Goal: Browse casually: Explore the website without a specific task or goal

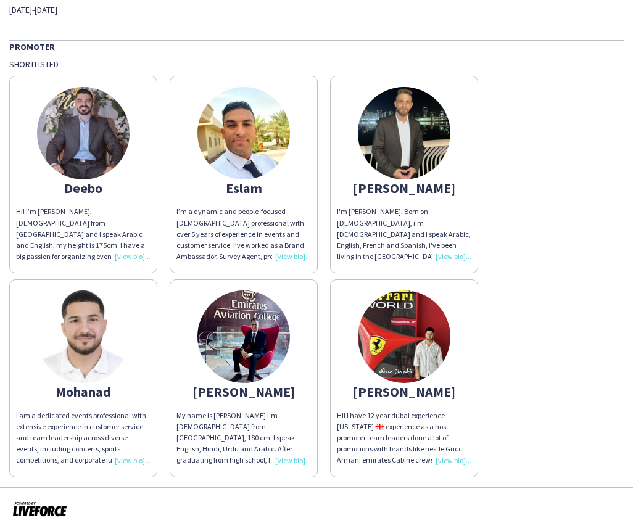
scroll to position [60, 0]
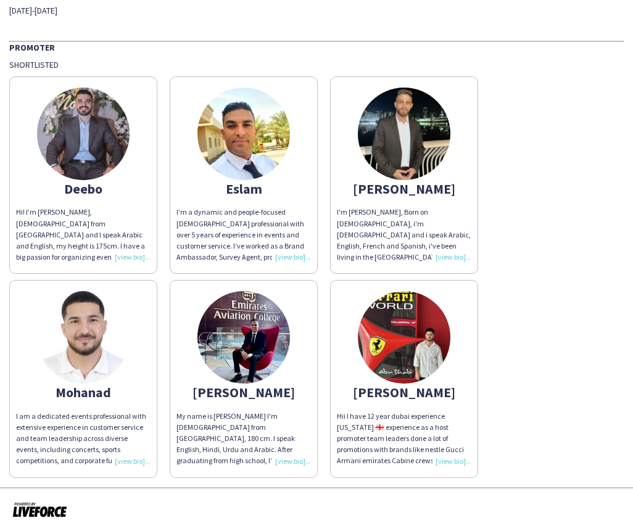
click at [413, 356] on img at bounding box center [404, 337] width 92 height 92
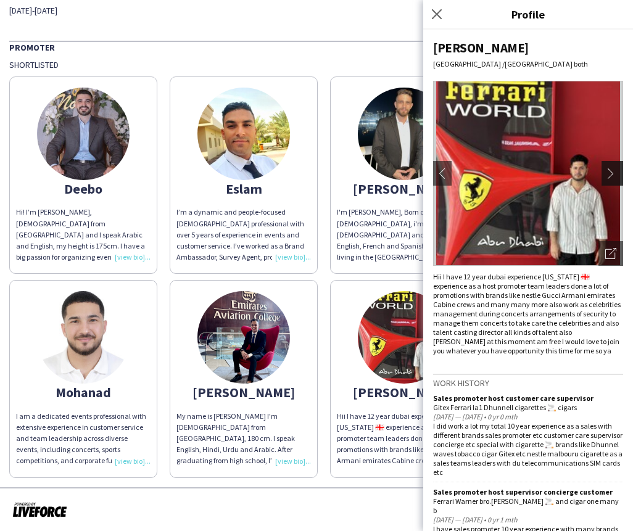
click at [606, 175] on button "chevron-right" at bounding box center [613, 173] width 25 height 25
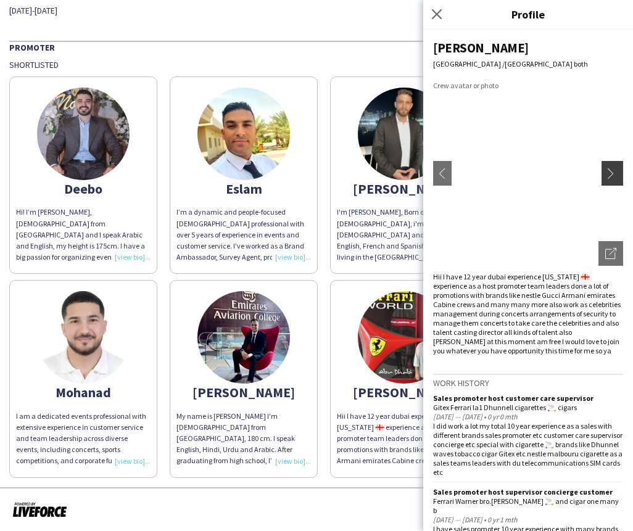
click at [606, 175] on app-icon "chevron-right" at bounding box center [613, 173] width 17 height 11
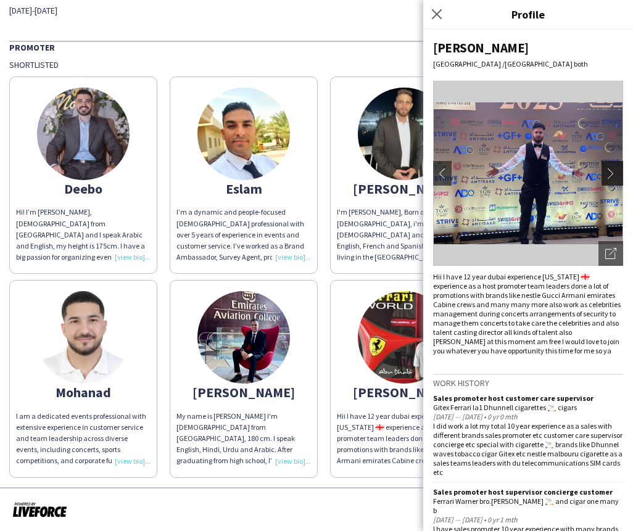
click at [606, 175] on app-icon "chevron-right" at bounding box center [613, 173] width 17 height 11
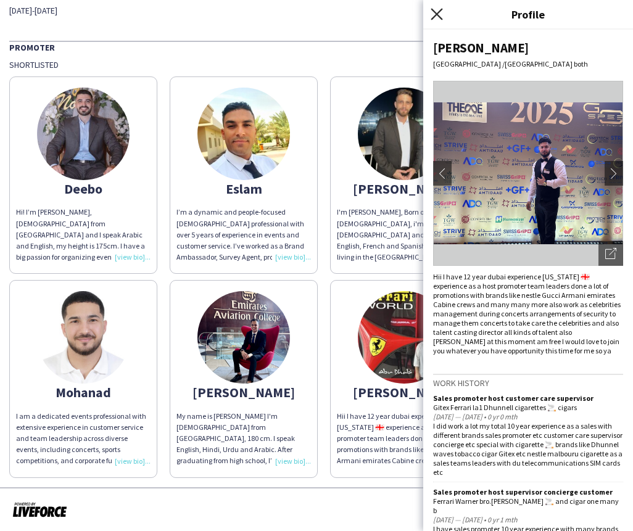
click at [438, 15] on icon "Close pop-in" at bounding box center [436, 14] width 12 height 12
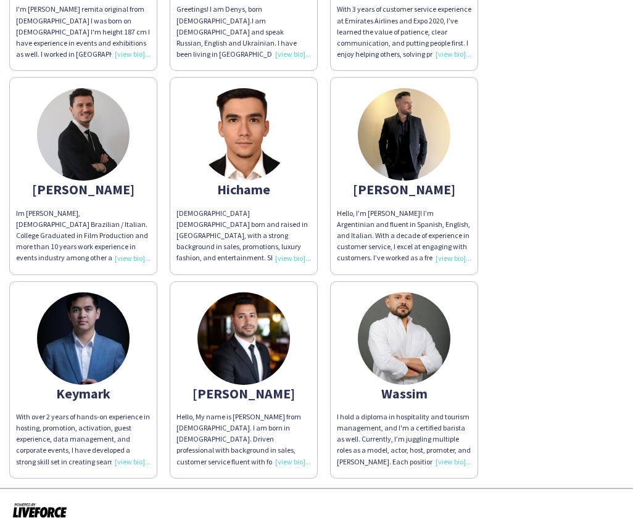
click at [414, 339] on img at bounding box center [404, 338] width 92 height 92
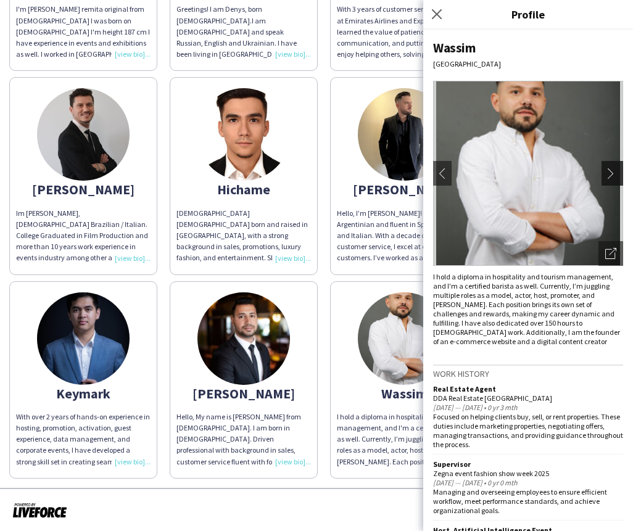
click at [610, 171] on app-icon "chevron-right" at bounding box center [613, 173] width 17 height 11
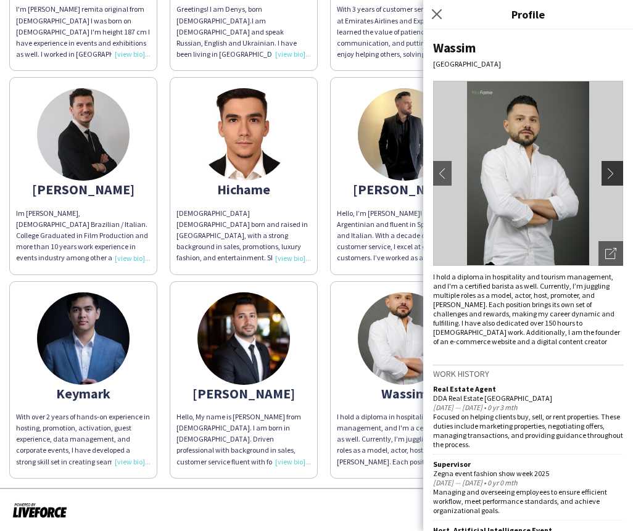
click at [610, 171] on app-icon "chevron-right" at bounding box center [613, 173] width 17 height 11
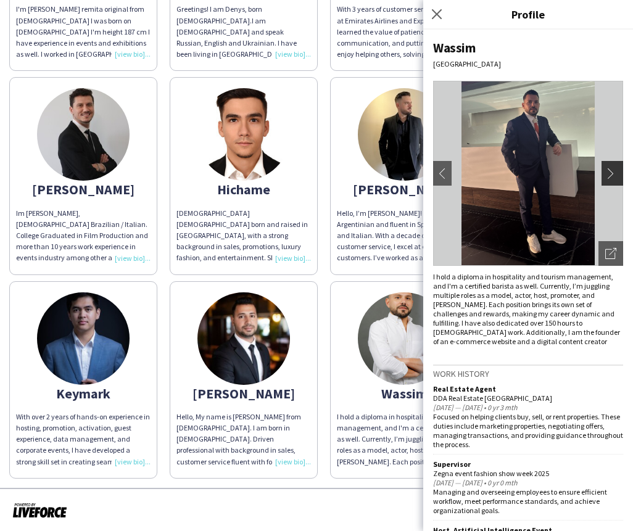
click at [610, 171] on app-icon "chevron-right" at bounding box center [613, 173] width 17 height 11
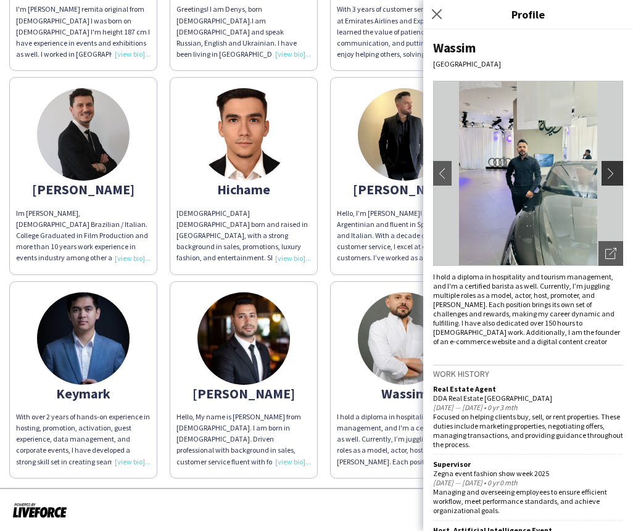
click at [610, 171] on app-icon "chevron-right" at bounding box center [613, 173] width 17 height 11
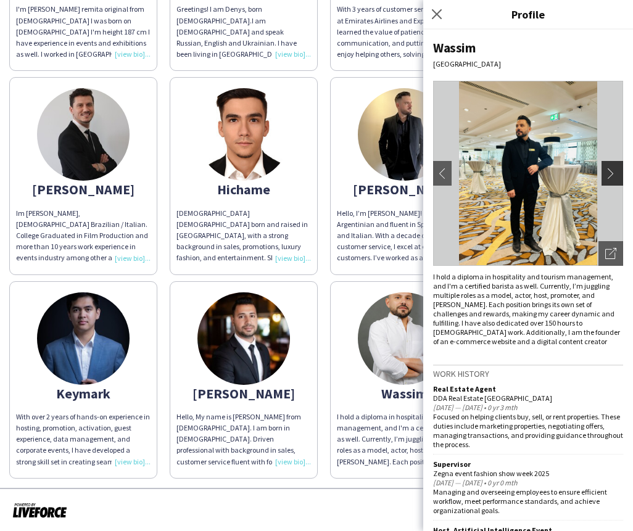
click at [610, 171] on app-icon "chevron-right" at bounding box center [613, 173] width 17 height 11
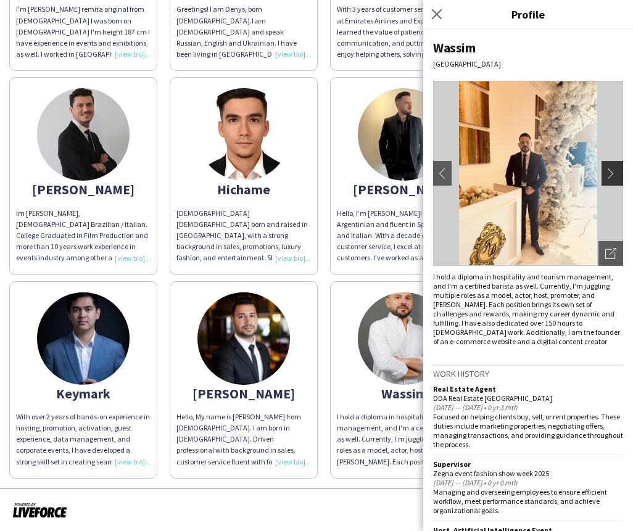
click at [610, 171] on app-icon "chevron-right" at bounding box center [613, 173] width 17 height 11
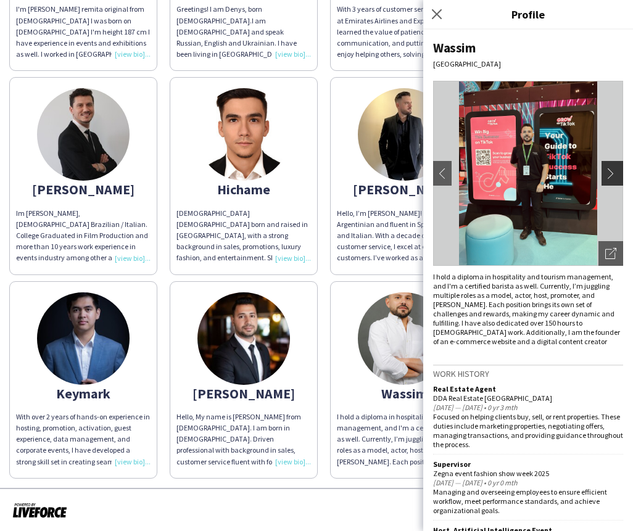
click at [610, 171] on app-icon "chevron-right" at bounding box center [613, 173] width 17 height 11
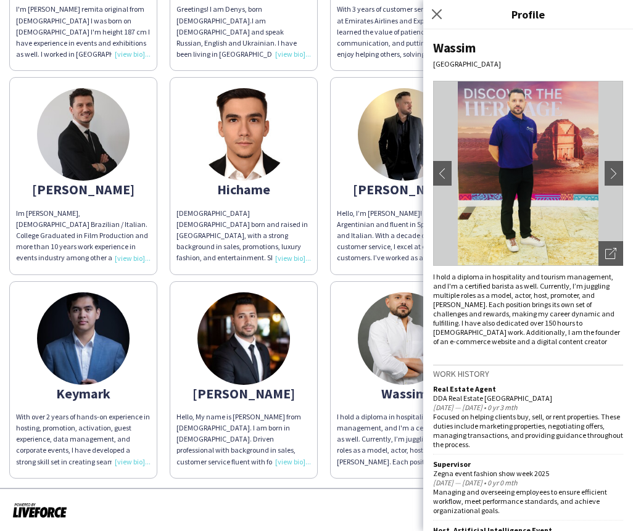
click at [236, 359] on img at bounding box center [243, 338] width 92 height 92
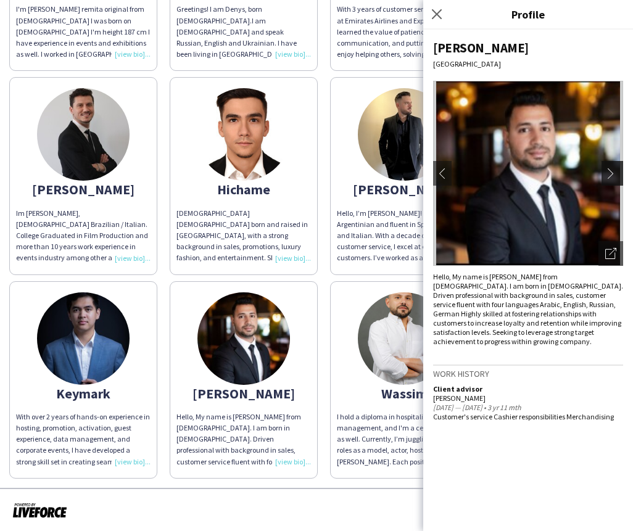
click at [607, 178] on app-icon "chevron-right" at bounding box center [613, 173] width 17 height 11
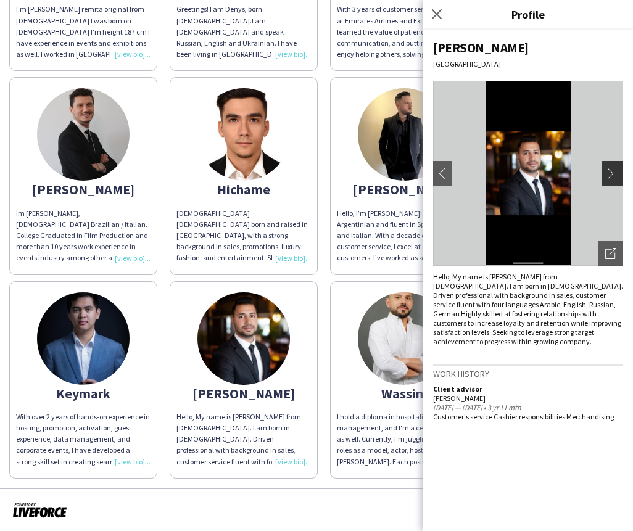
click at [607, 178] on app-icon "chevron-right" at bounding box center [613, 173] width 17 height 11
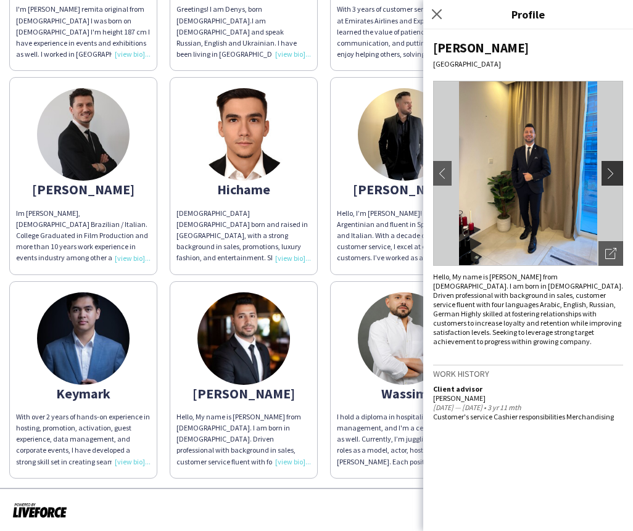
click at [607, 178] on app-icon "chevron-right" at bounding box center [613, 173] width 17 height 11
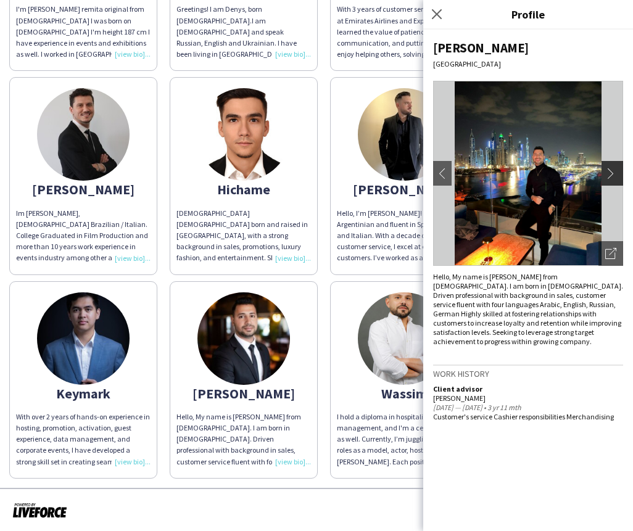
click at [607, 178] on app-icon "chevron-right" at bounding box center [613, 173] width 17 height 11
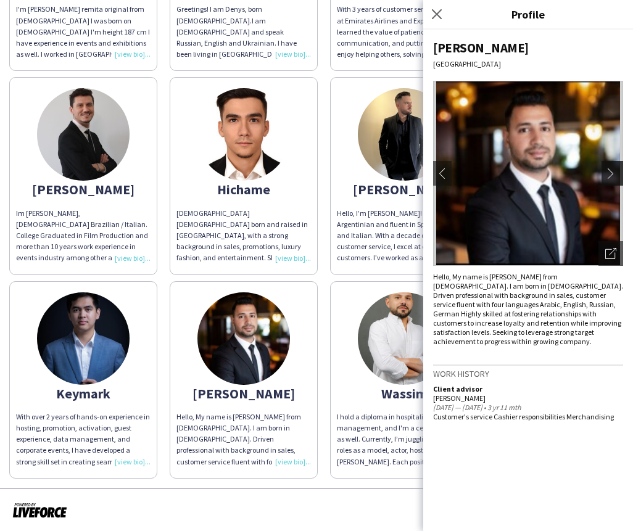
click at [607, 178] on app-icon "chevron-right" at bounding box center [613, 173] width 17 height 11
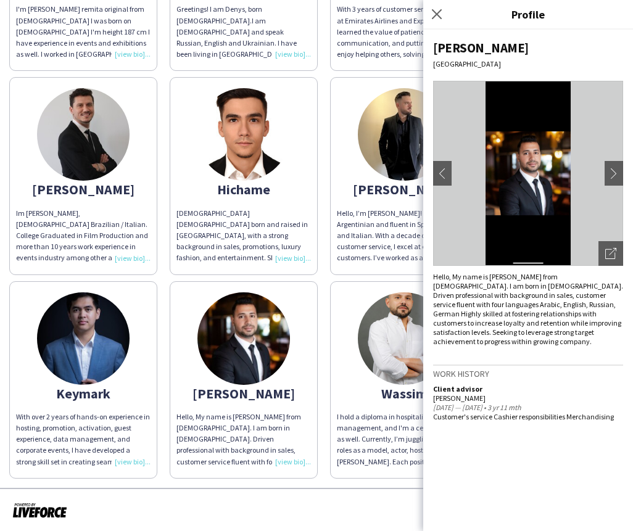
click at [78, 336] on img at bounding box center [83, 338] width 92 height 92
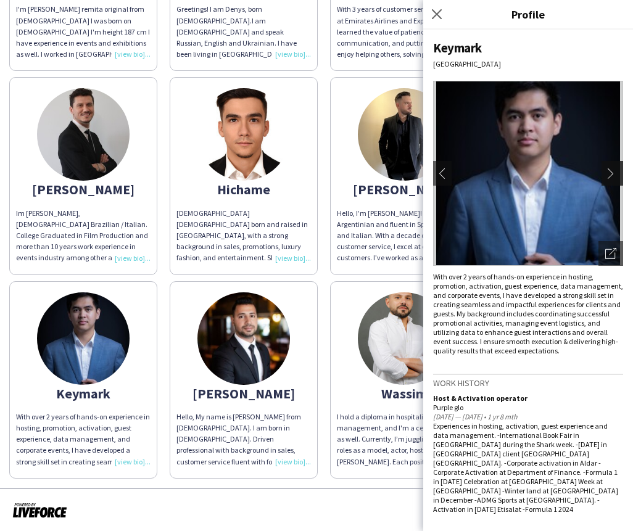
click at [615, 178] on app-icon "chevron-right" at bounding box center [613, 173] width 17 height 11
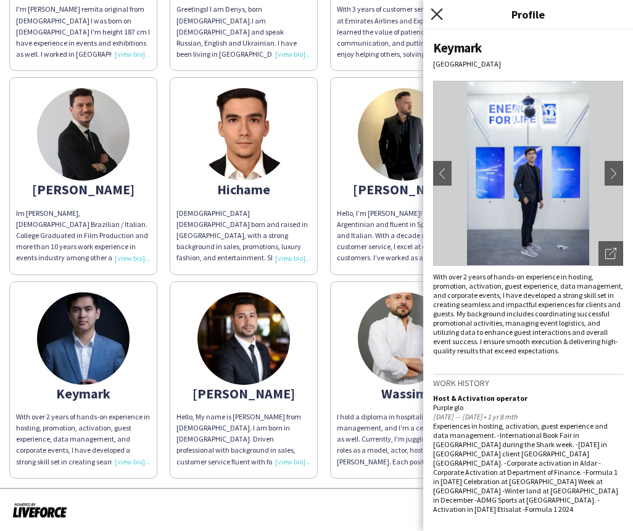
click at [433, 12] on icon "Close pop-in" at bounding box center [436, 14] width 12 height 12
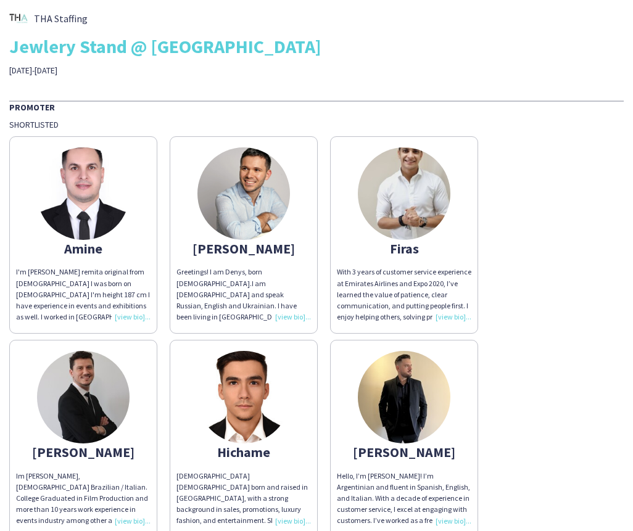
click at [429, 204] on img at bounding box center [404, 193] width 92 height 92
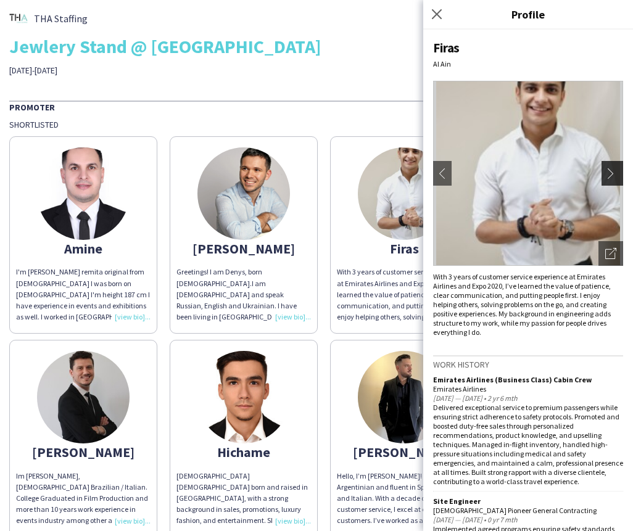
click at [617, 178] on app-icon "chevron-right" at bounding box center [613, 173] width 17 height 11
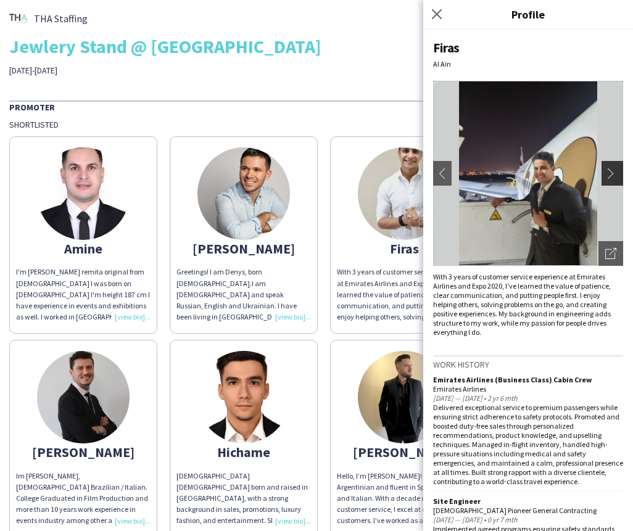
click at [614, 178] on app-icon "chevron-right" at bounding box center [613, 173] width 17 height 11
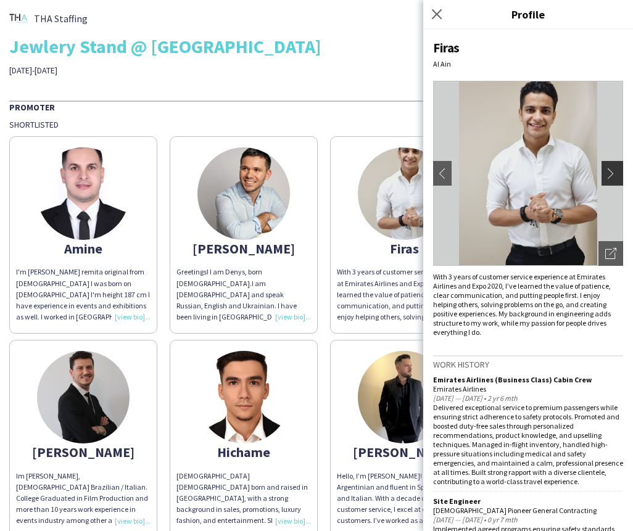
click at [614, 178] on app-icon "chevron-right" at bounding box center [613, 173] width 17 height 11
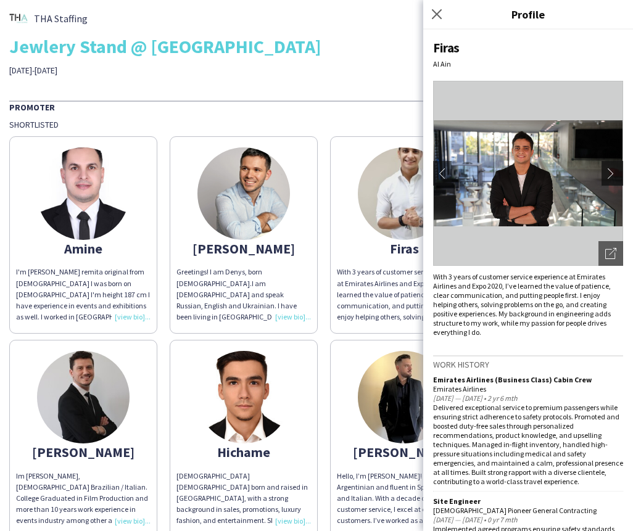
click at [614, 178] on app-icon "chevron-right" at bounding box center [613, 173] width 17 height 11
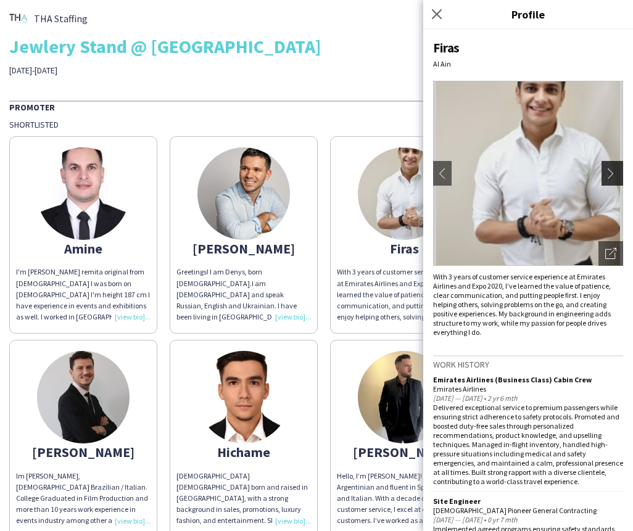
click at [614, 178] on app-icon "chevron-right" at bounding box center [613, 173] width 17 height 11
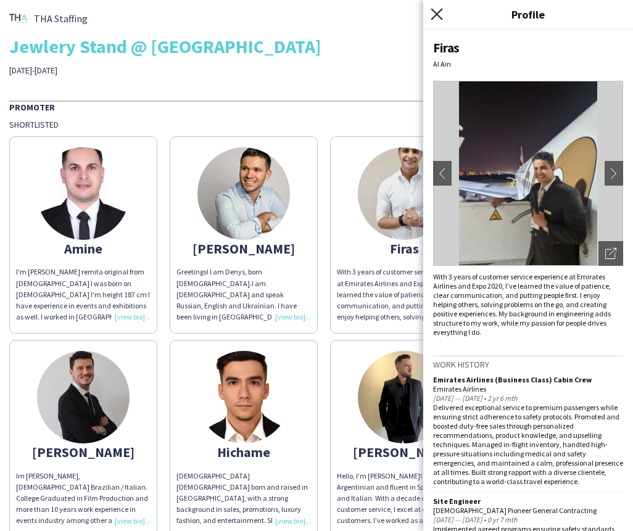
click at [441, 9] on icon at bounding box center [436, 14] width 12 height 12
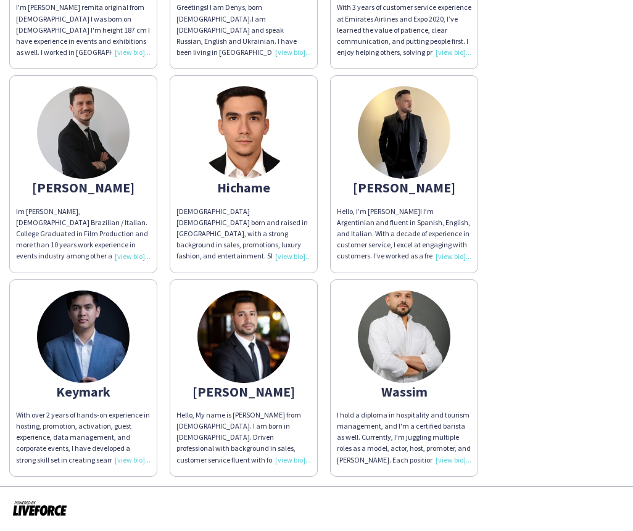
scroll to position [263, 0]
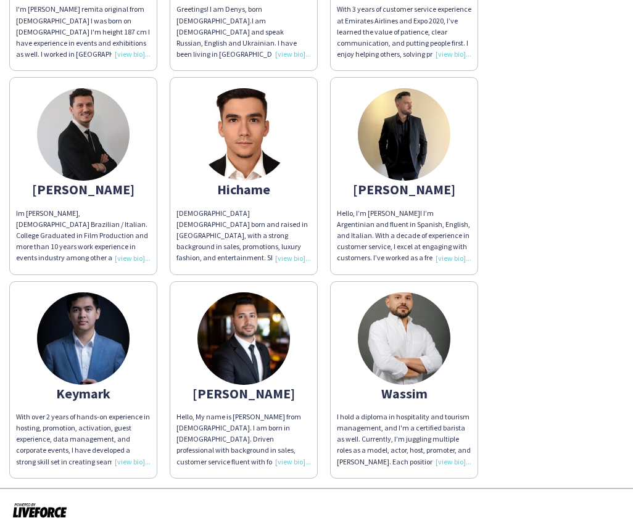
click at [407, 327] on img at bounding box center [404, 338] width 92 height 92
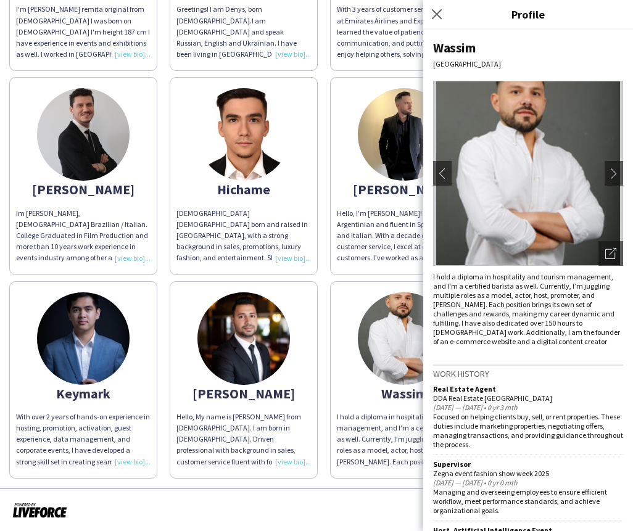
click at [599, 176] on img at bounding box center [528, 173] width 190 height 185
click at [607, 173] on app-icon "chevron-right" at bounding box center [613, 173] width 17 height 11
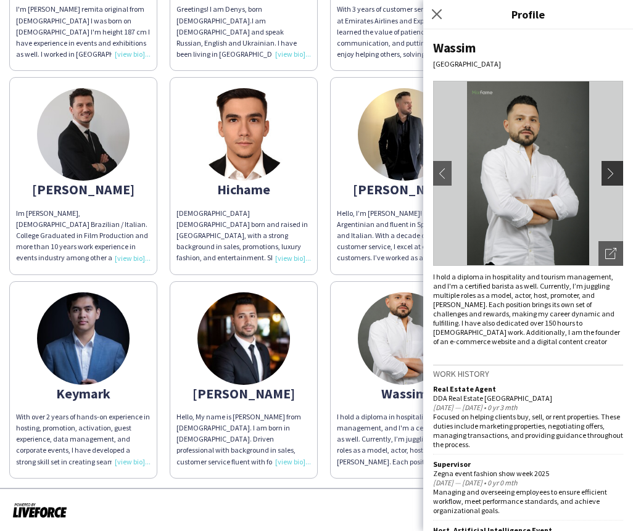
click at [607, 173] on app-icon "chevron-right" at bounding box center [613, 173] width 17 height 11
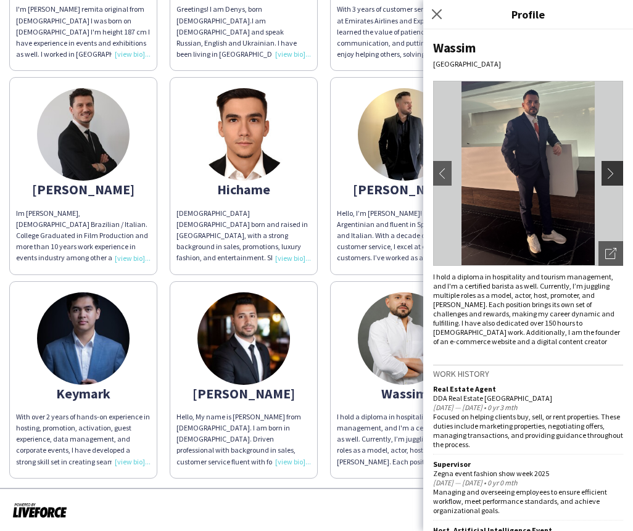
click at [607, 173] on app-icon "chevron-right" at bounding box center [613, 173] width 17 height 11
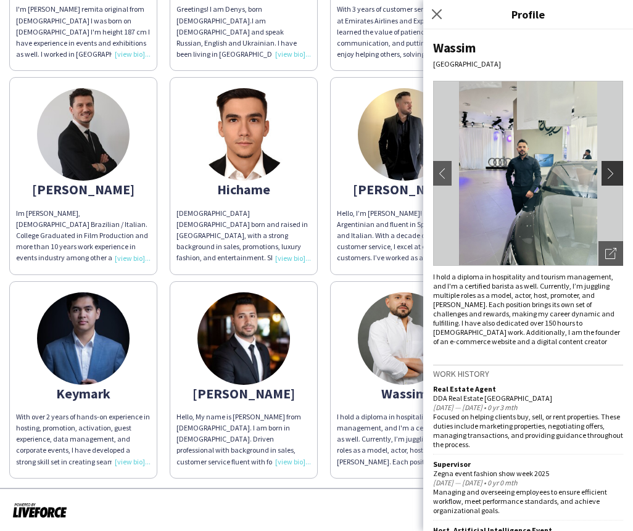
click at [607, 173] on app-icon "chevron-right" at bounding box center [613, 173] width 17 height 11
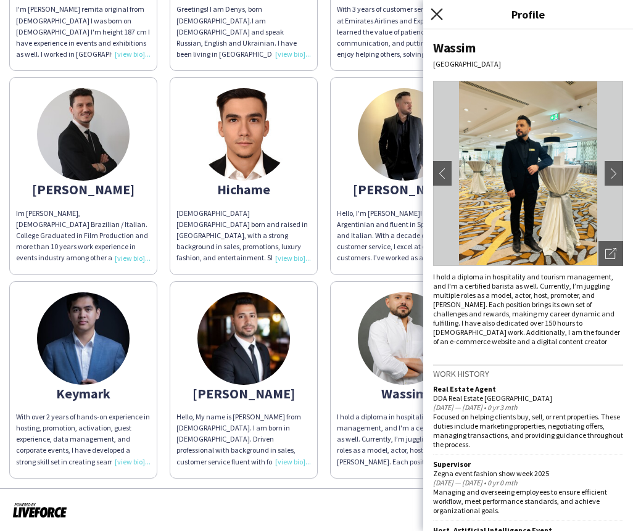
click at [435, 12] on icon at bounding box center [436, 14] width 12 height 12
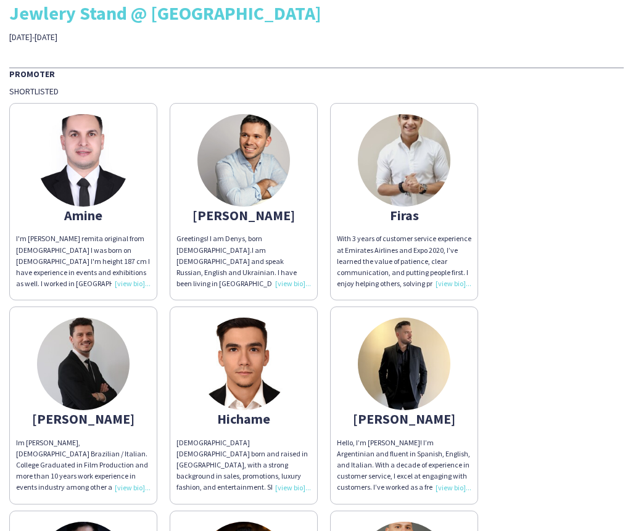
scroll to position [0, 0]
